Goal: Find specific page/section: Find specific page/section

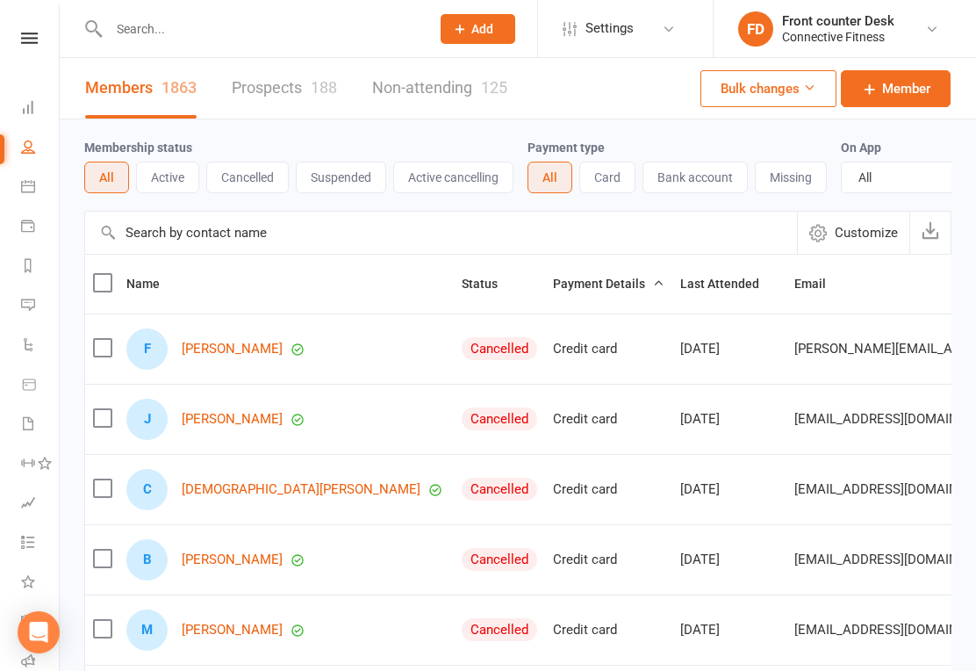
select select "100"
click at [156, 236] on input "text" at bounding box center [441, 233] width 712 height 42
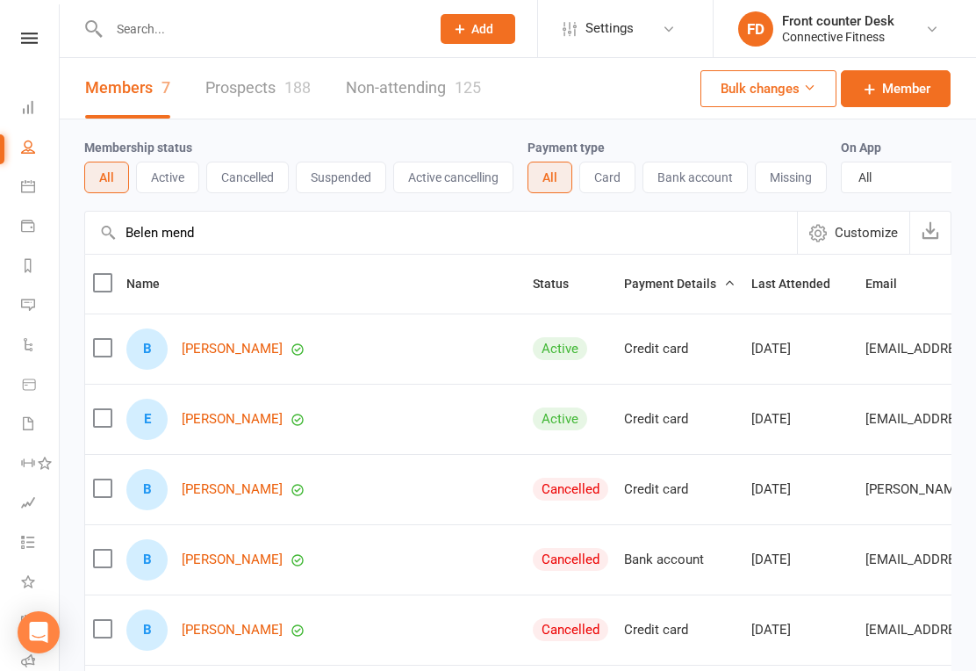
click at [727, 212] on input "Belen mend" at bounding box center [441, 233] width 712 height 42
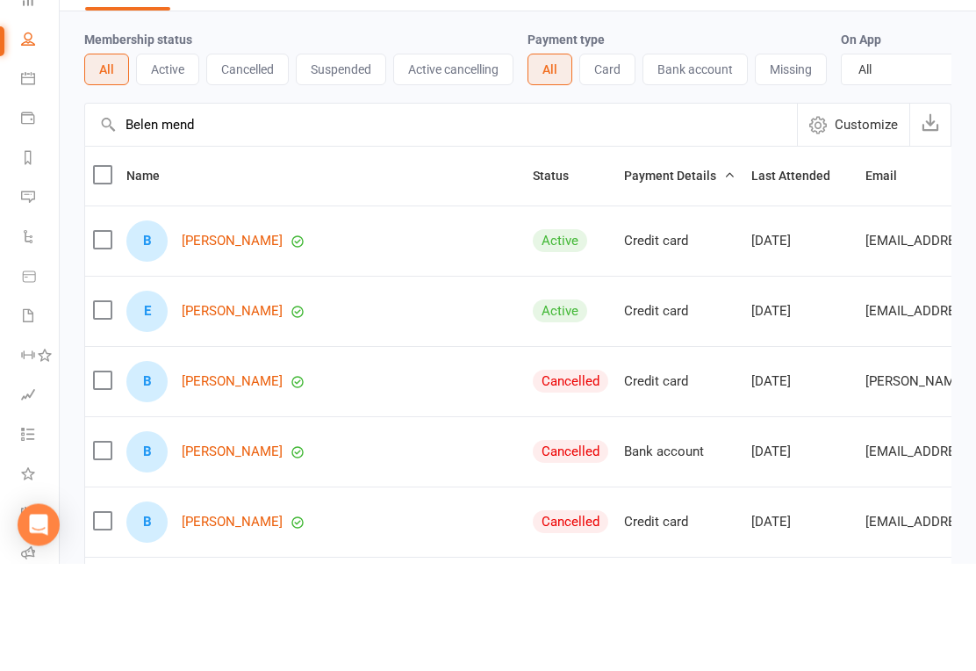
type input "Belen mend"
click at [214, 342] on link "[PERSON_NAME]" at bounding box center [232, 349] width 101 height 15
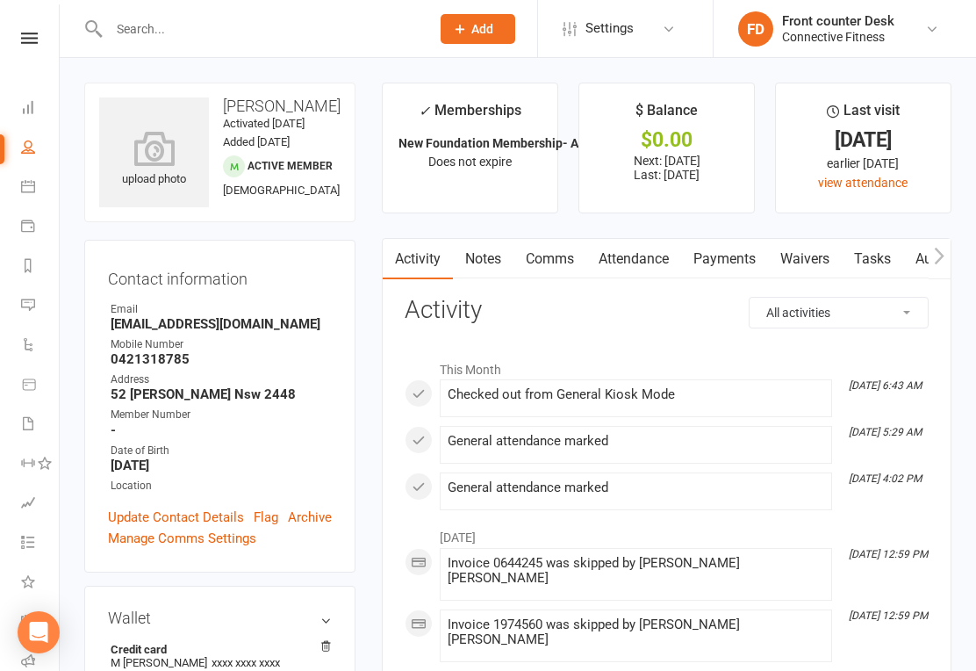
click at [744, 258] on link "Payments" at bounding box center [724, 259] width 87 height 40
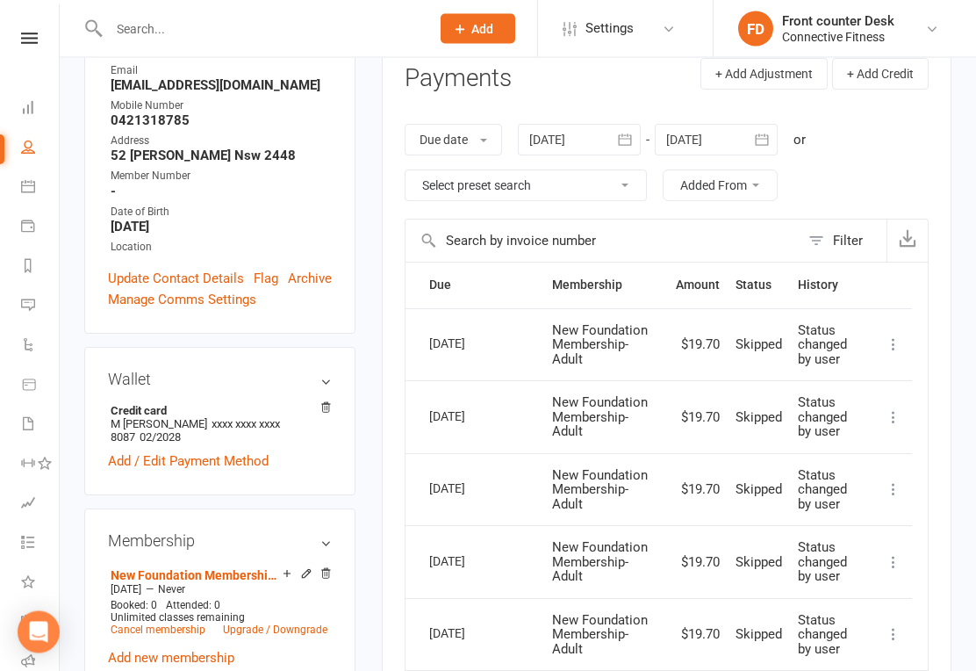
scroll to position [239, 0]
click at [3, 41] on link at bounding box center [29, 37] width 62 height 11
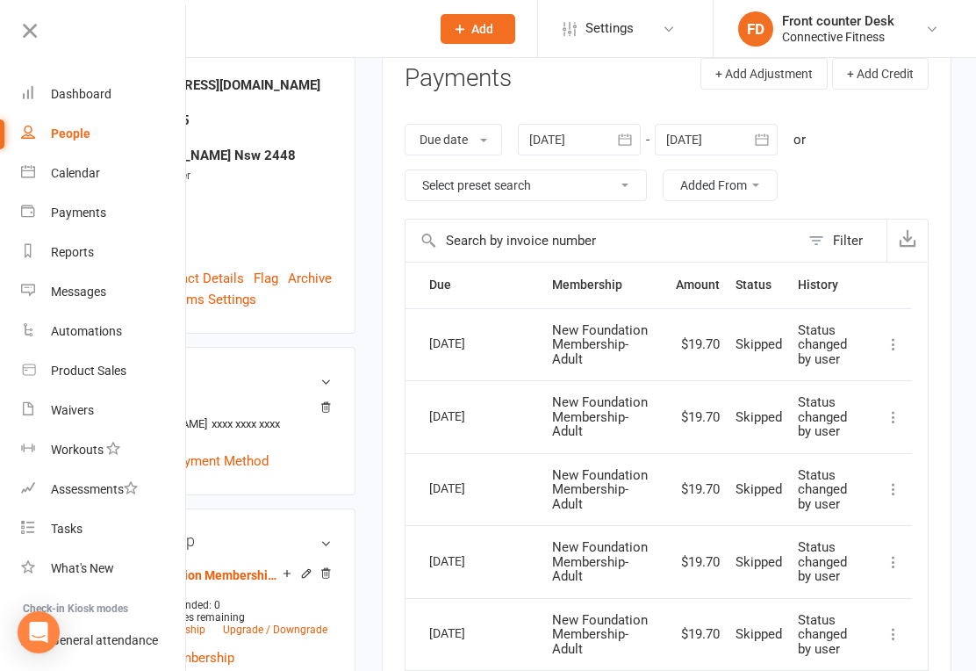
click at [48, 98] on link "Dashboard" at bounding box center [104, 95] width 166 height 40
